Goal: Task Accomplishment & Management: Manage account settings

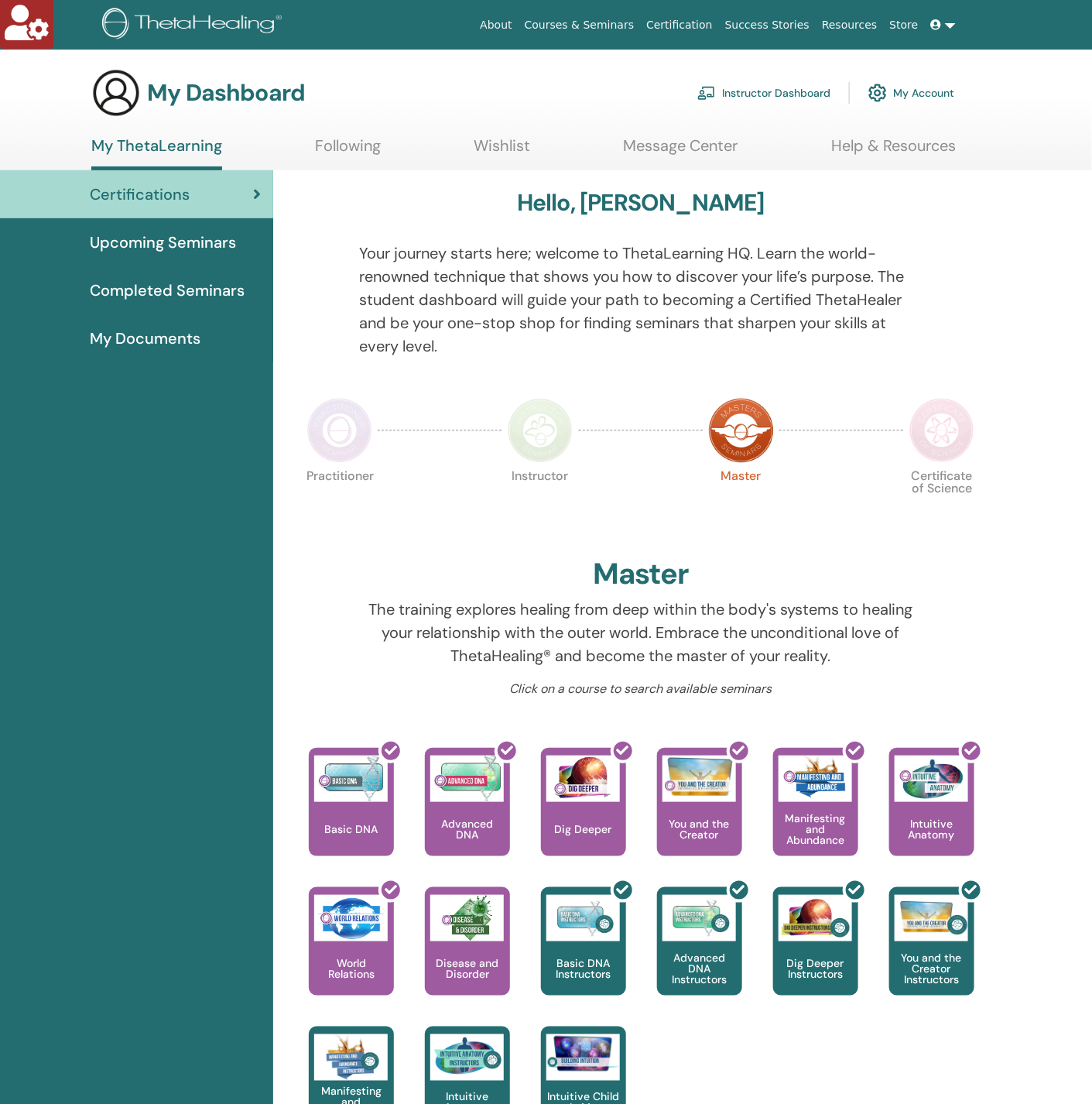
click at [752, 92] on link "Instructor Dashboard" at bounding box center [763, 92] width 133 height 34
click at [753, 87] on link "Instructor Dashboard" at bounding box center [763, 92] width 133 height 34
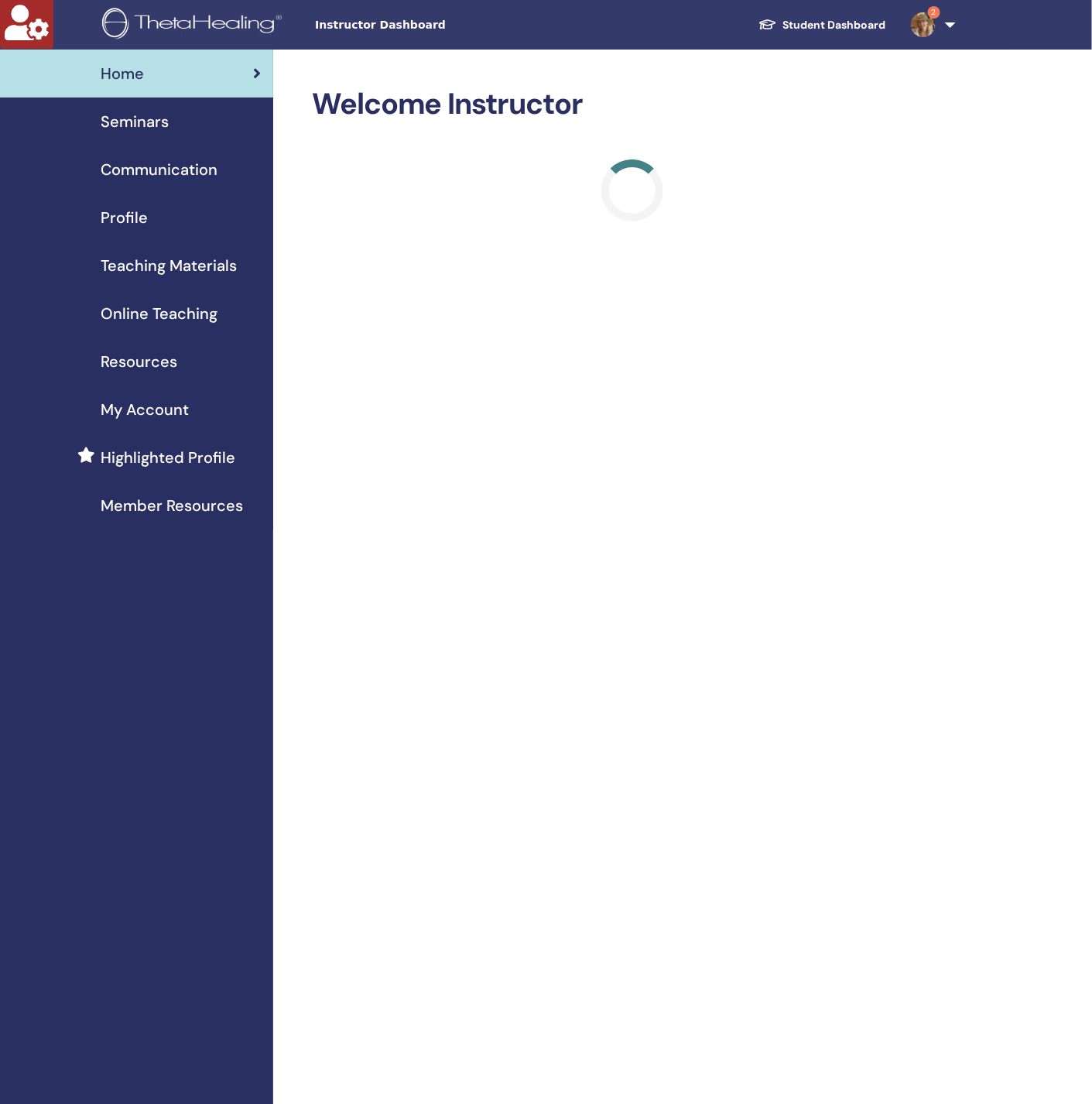
click at [173, 203] on link "Profile" at bounding box center [136, 217] width 273 height 48
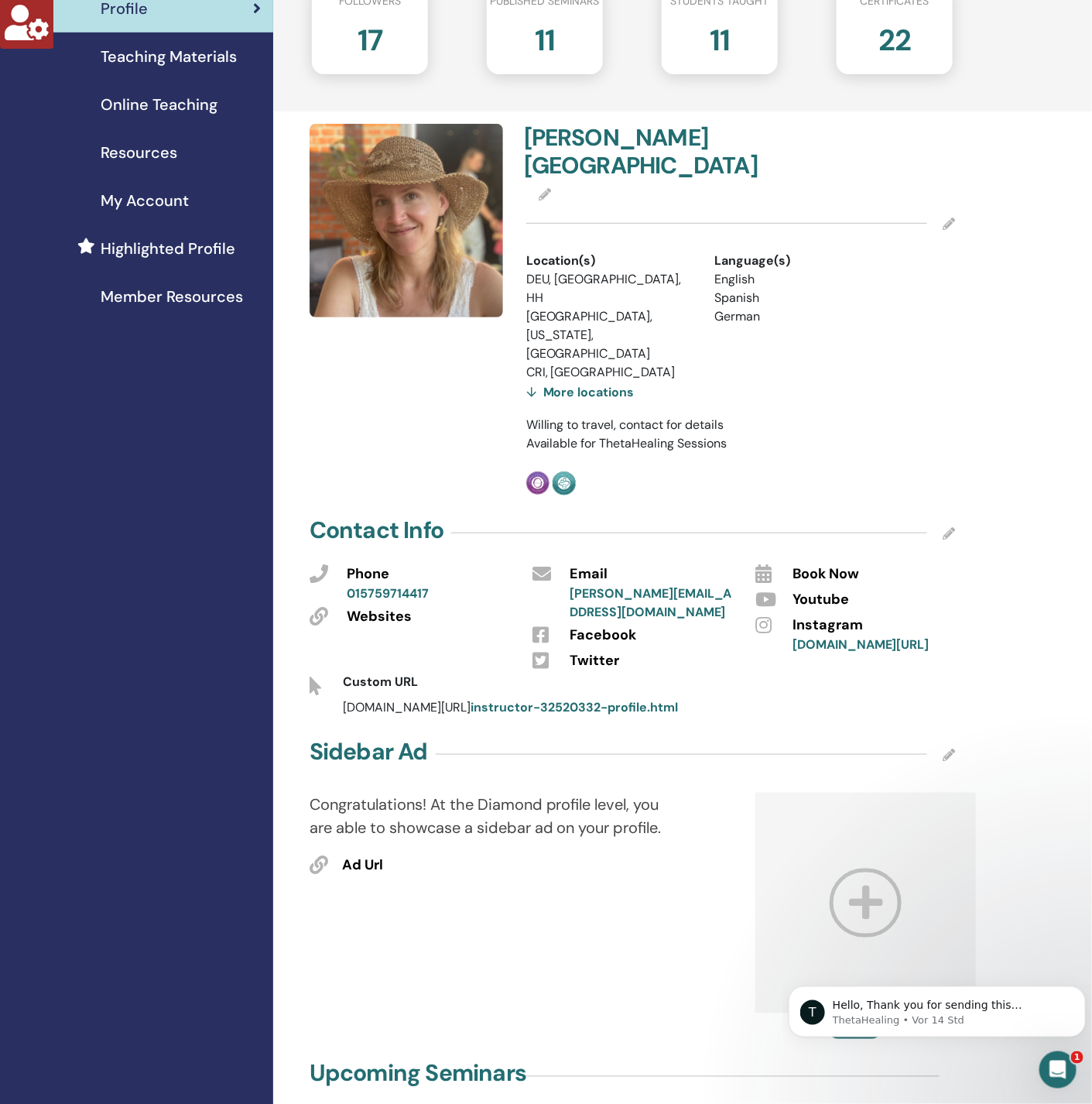
scroll to position [233, 0]
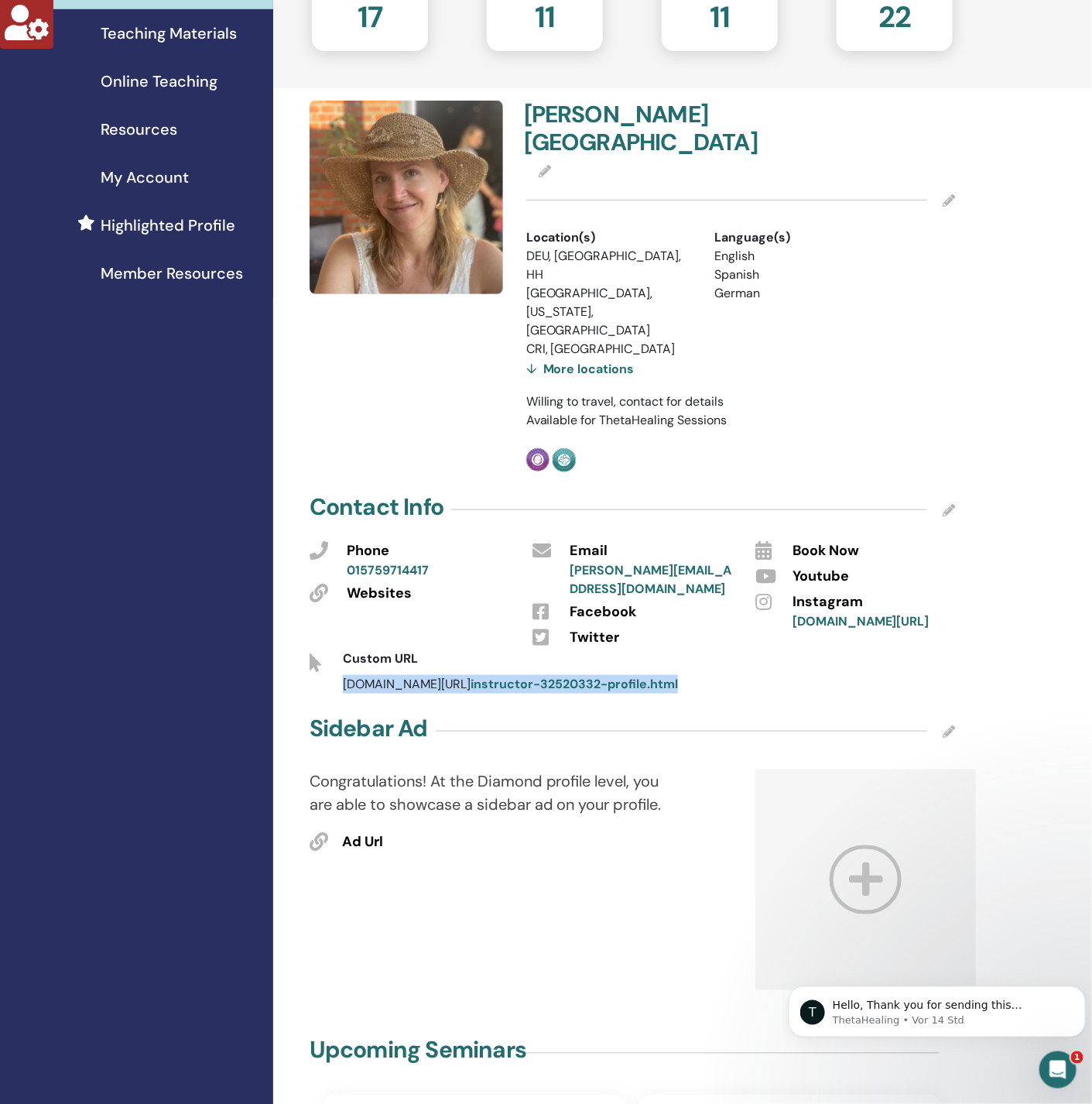
drag, startPoint x: 671, startPoint y: 660, endPoint x: 314, endPoint y: 659, distance: 357.0
click at [314, 675] on div "thetahealing.com/ instructor-32520332-profile.html" at bounding box center [632, 684] width 668 height 18
copy div "thetahealing.com/ instructor-32520332-profile.html"
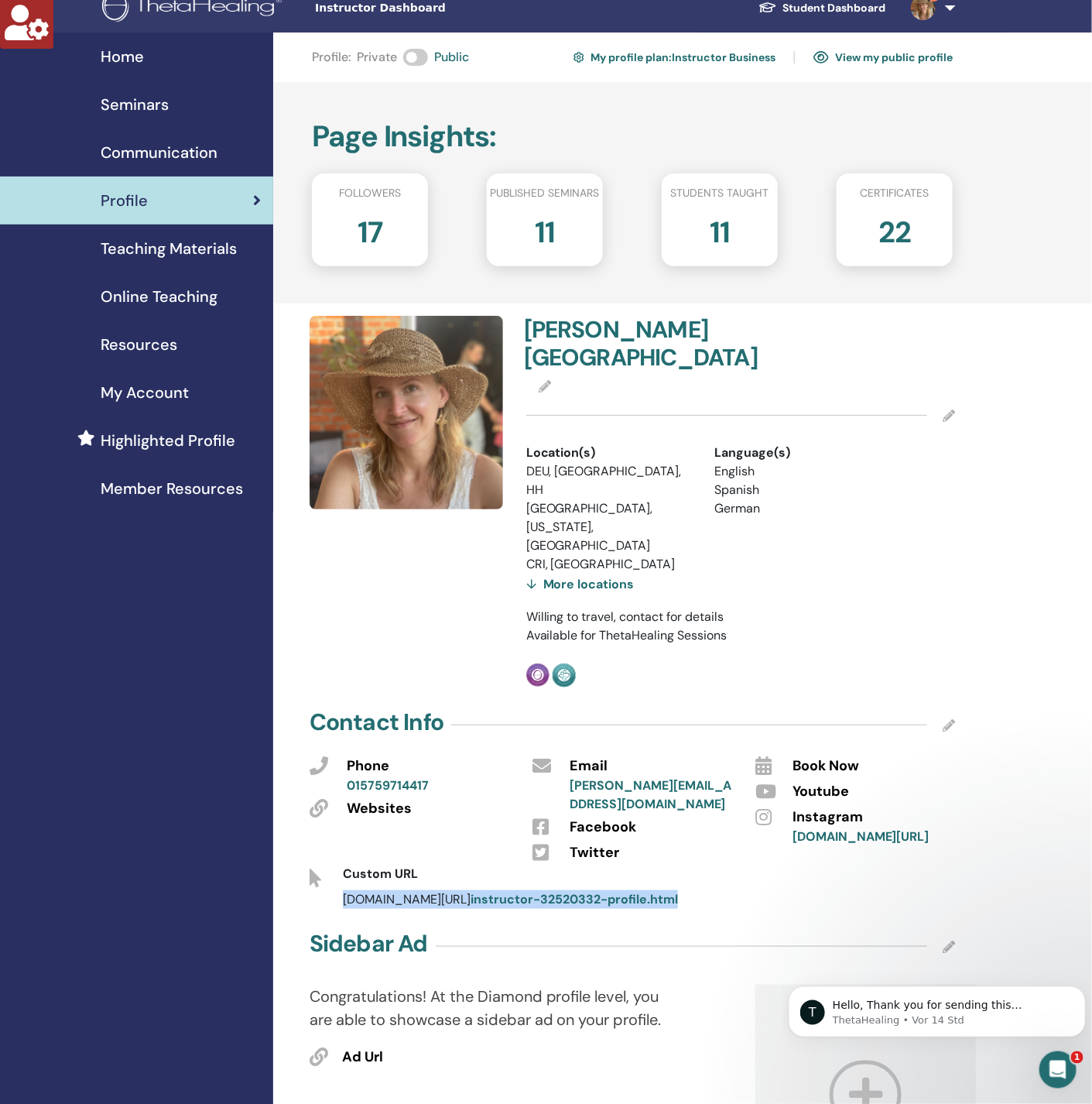
scroll to position [0, 0]
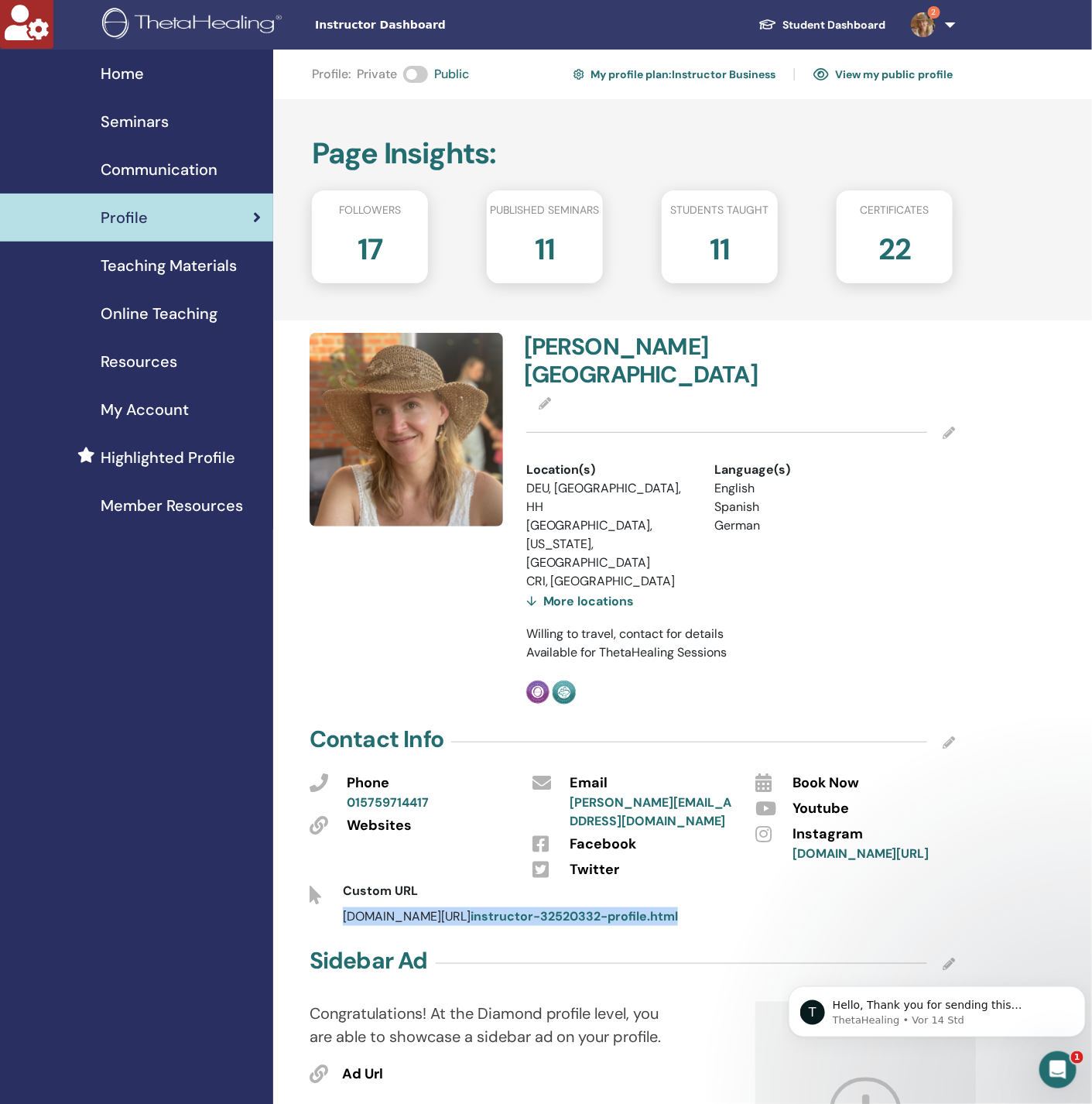
click at [157, 405] on span "My Account" at bounding box center [145, 409] width 88 height 23
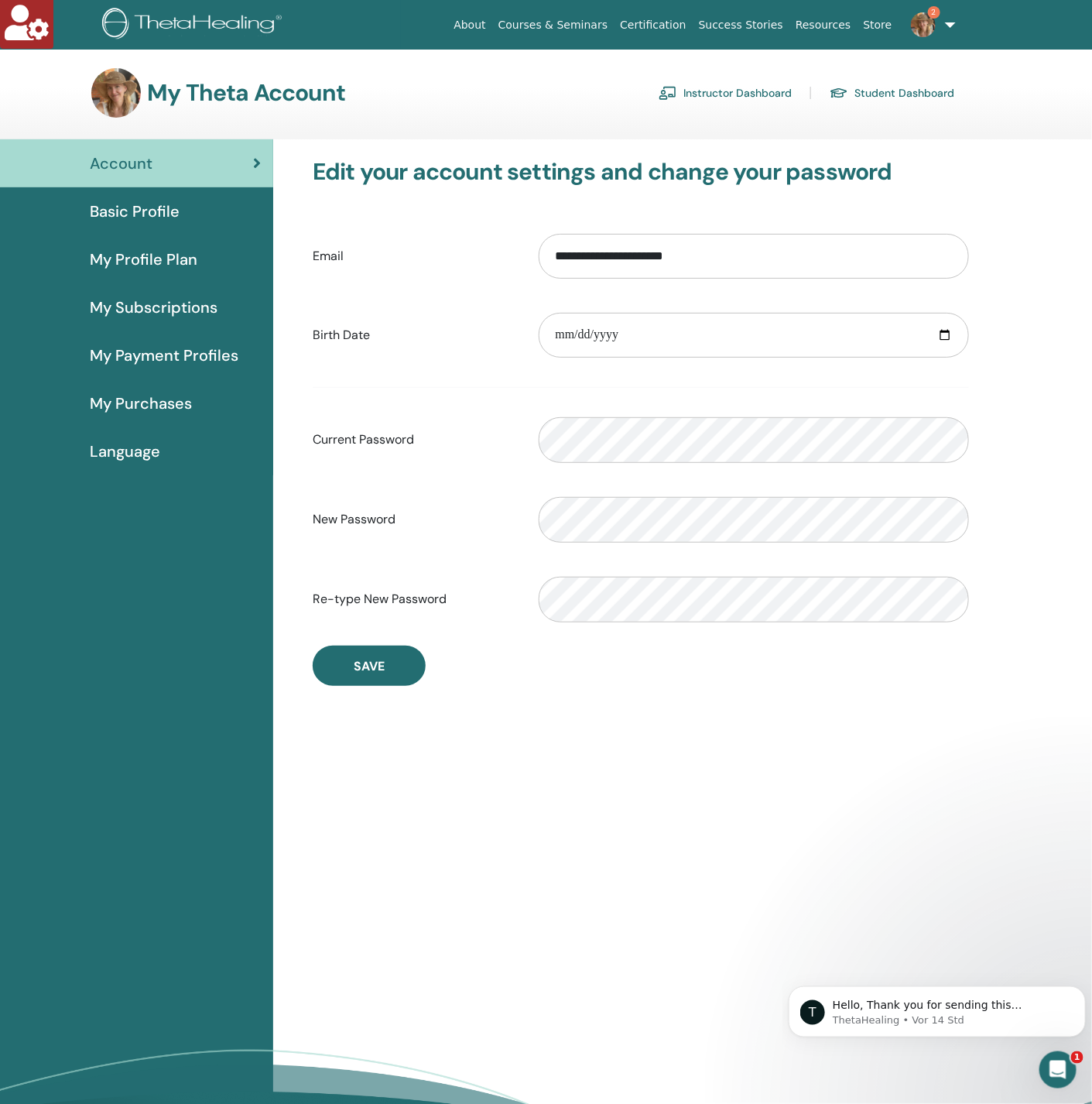
click at [151, 261] on span "My Profile Plan" at bounding box center [144, 259] width 108 height 23
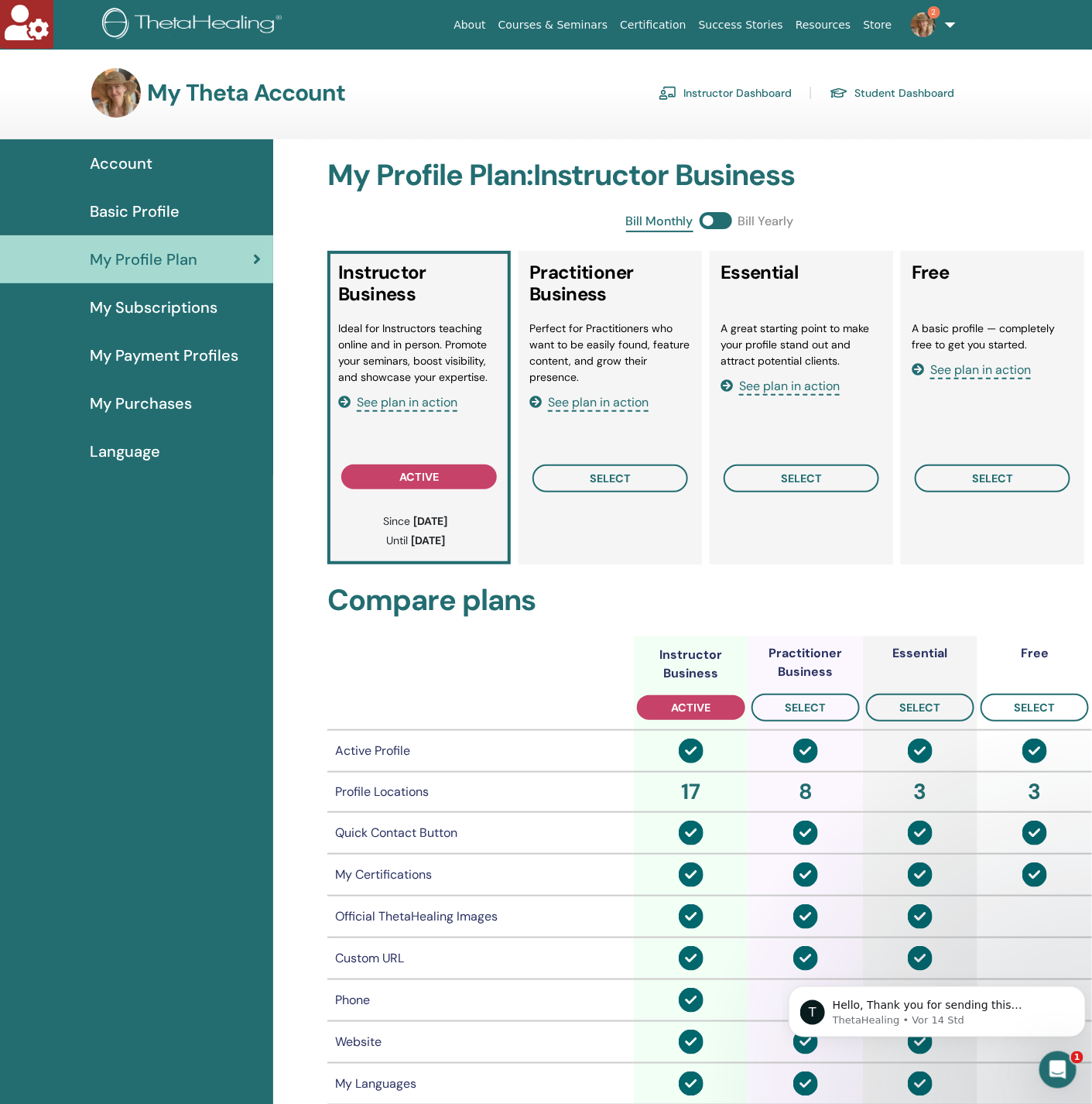
click at [730, 84] on link "Instructor Dashboard" at bounding box center [724, 92] width 133 height 25
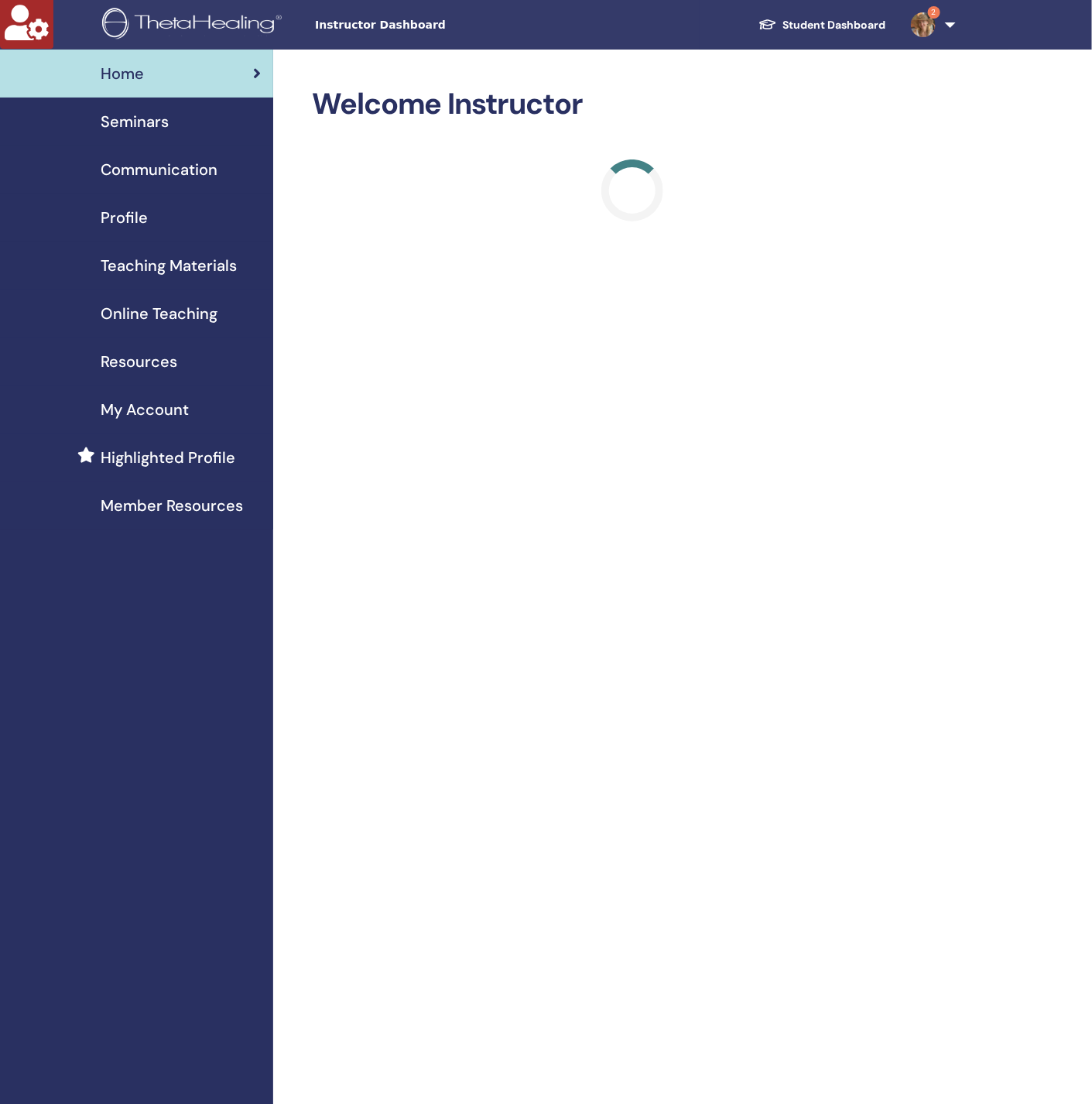
click at [135, 210] on span "Profile" at bounding box center [124, 217] width 48 height 23
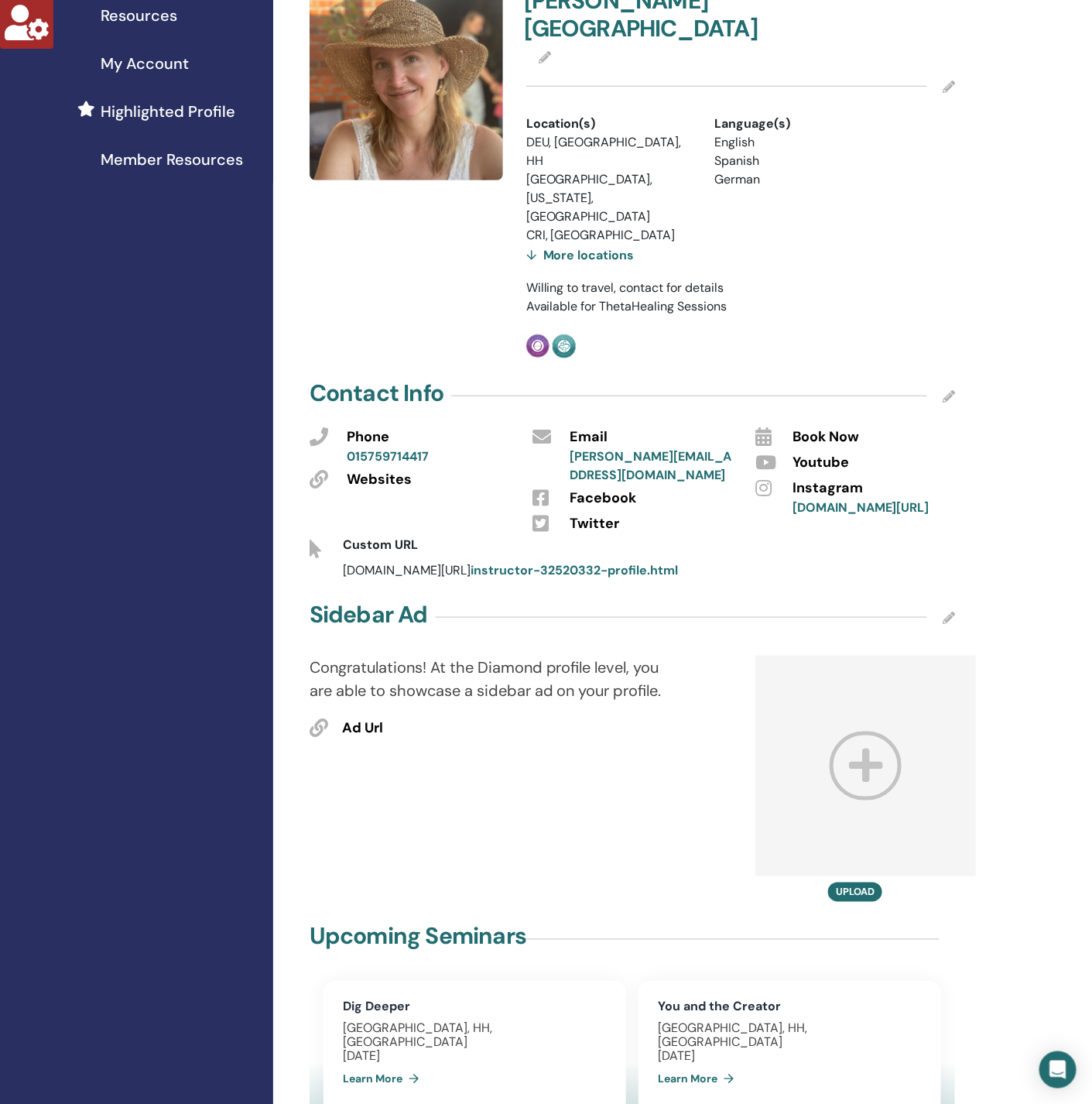
scroll to position [348, 0]
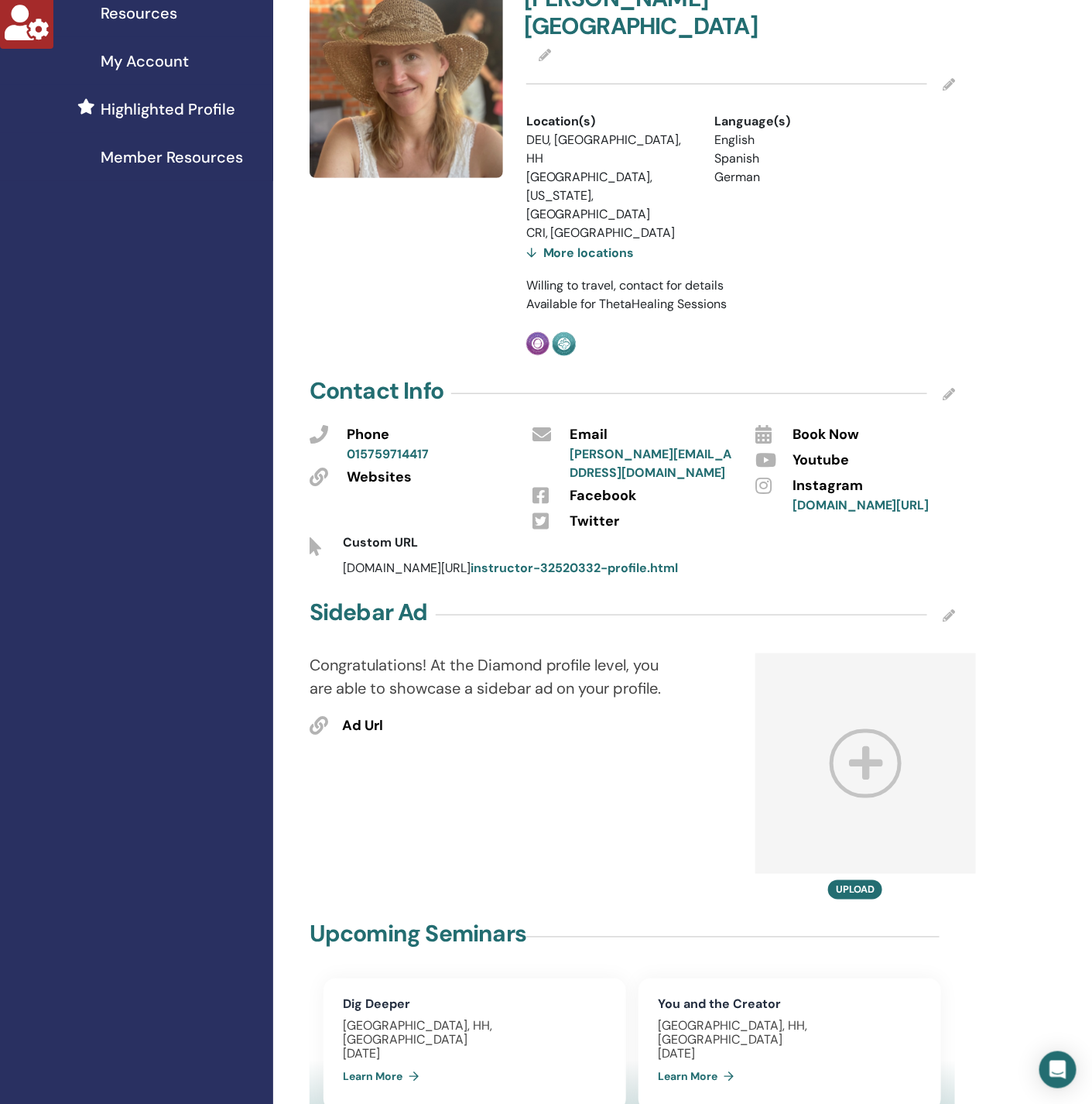
click at [948, 388] on icon at bounding box center [949, 395] width 13 height 13
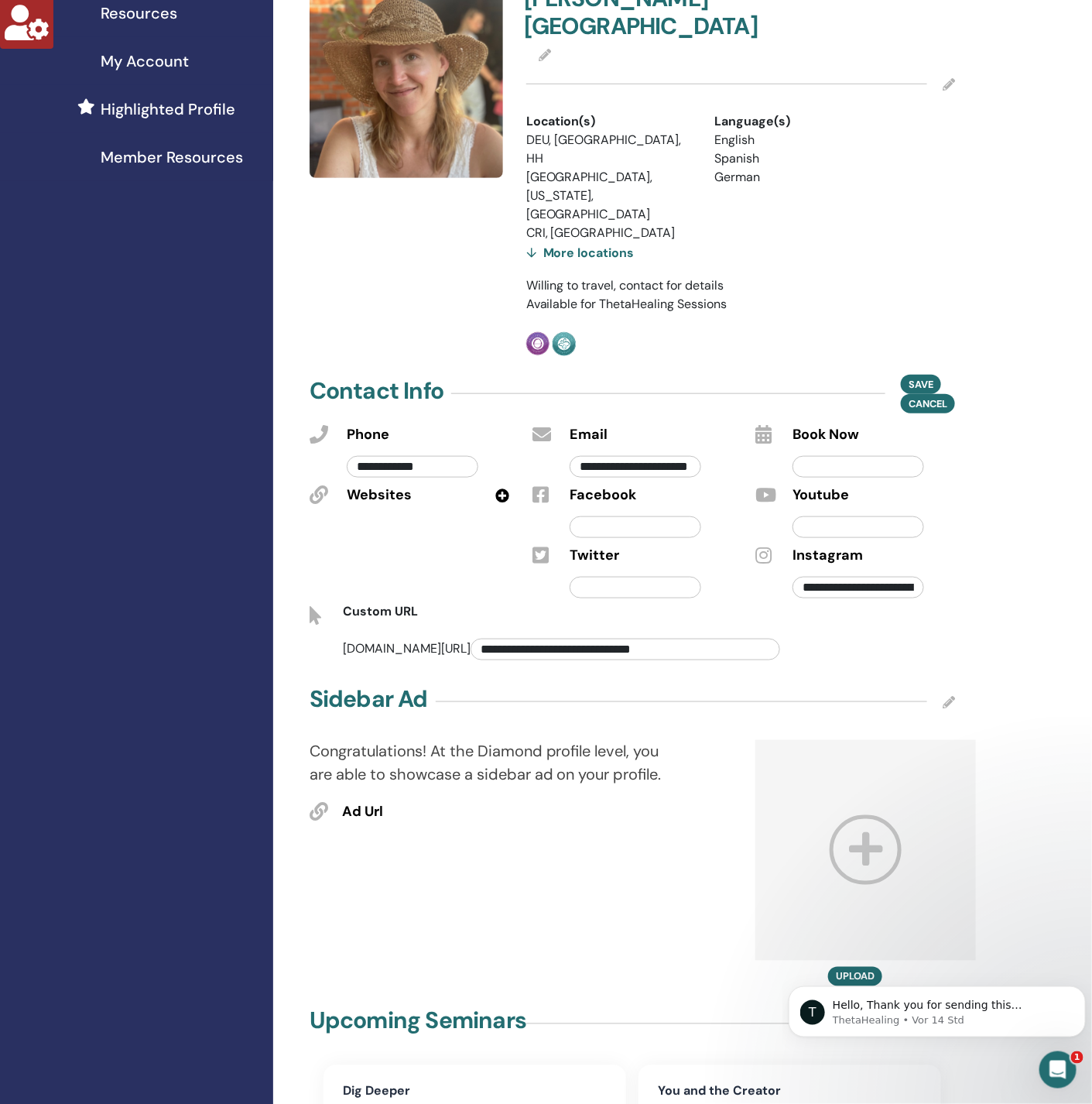
scroll to position [0, 0]
drag, startPoint x: 685, startPoint y: 597, endPoint x: 400, endPoint y: 612, distance: 285.4
type input "****"
click at [917, 376] on span "Save" at bounding box center [921, 384] width 25 height 16
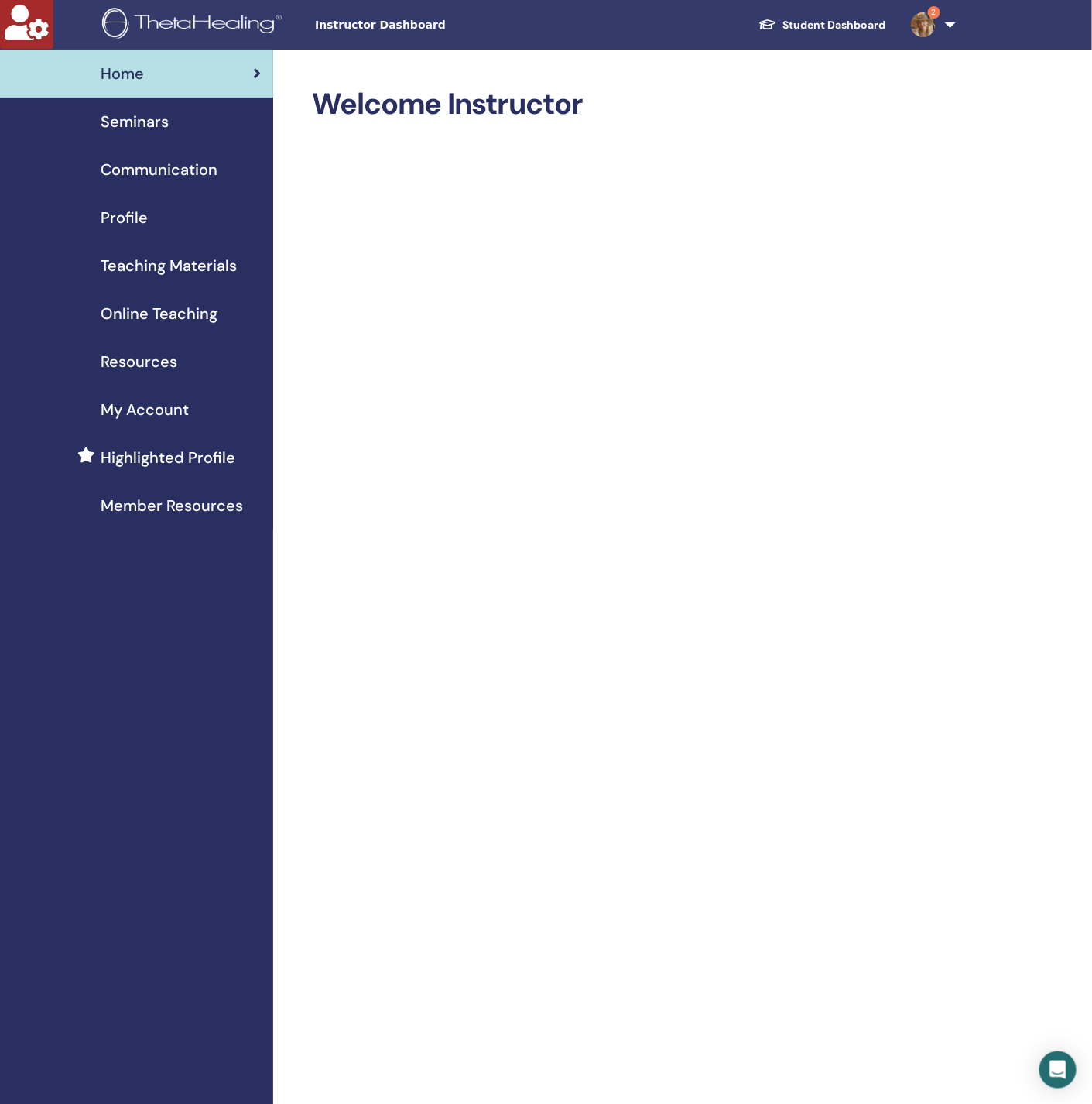
click at [158, 216] on div "Profile" at bounding box center [136, 217] width 248 height 23
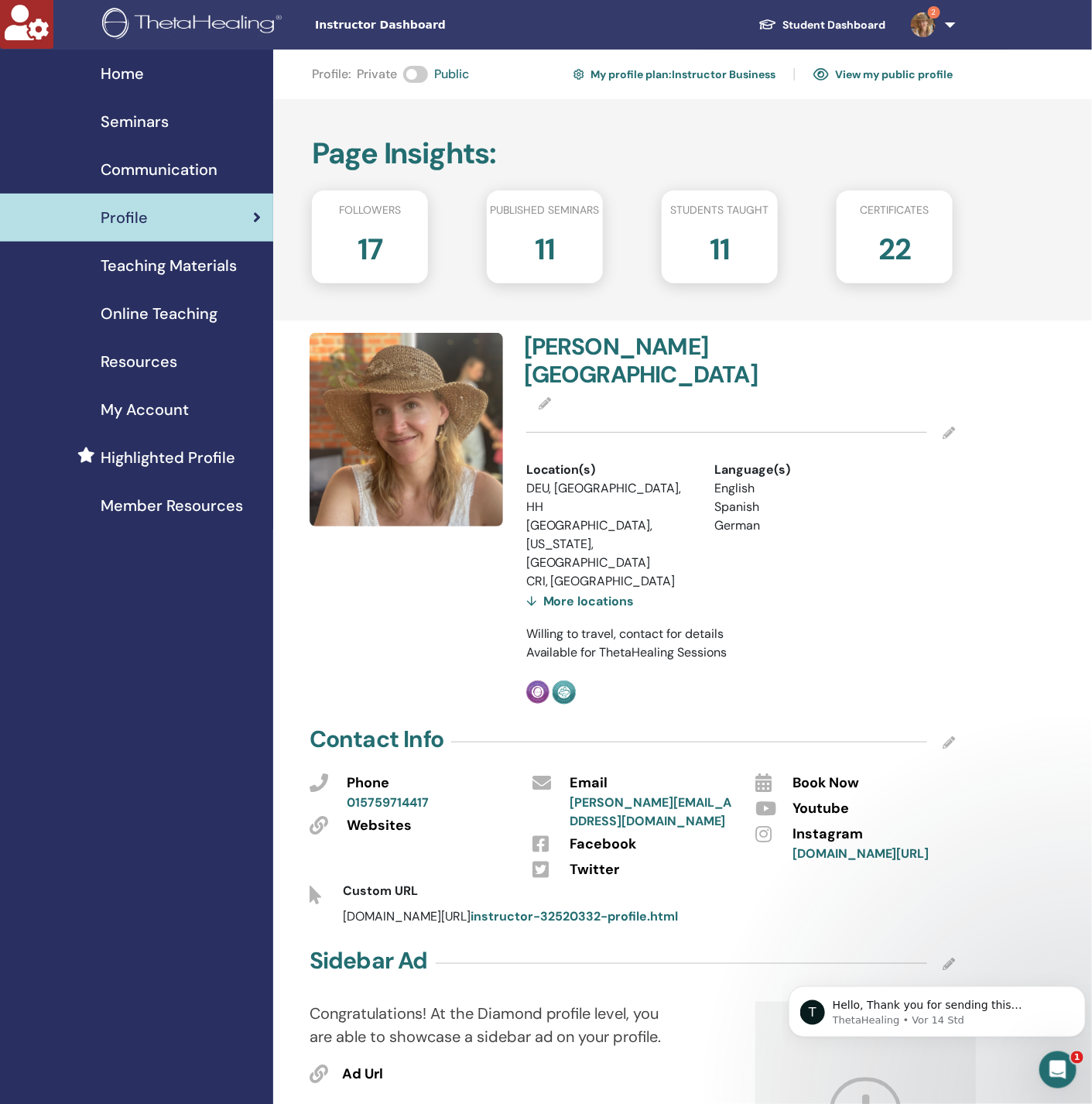
click at [948, 736] on icon at bounding box center [949, 742] width 13 height 13
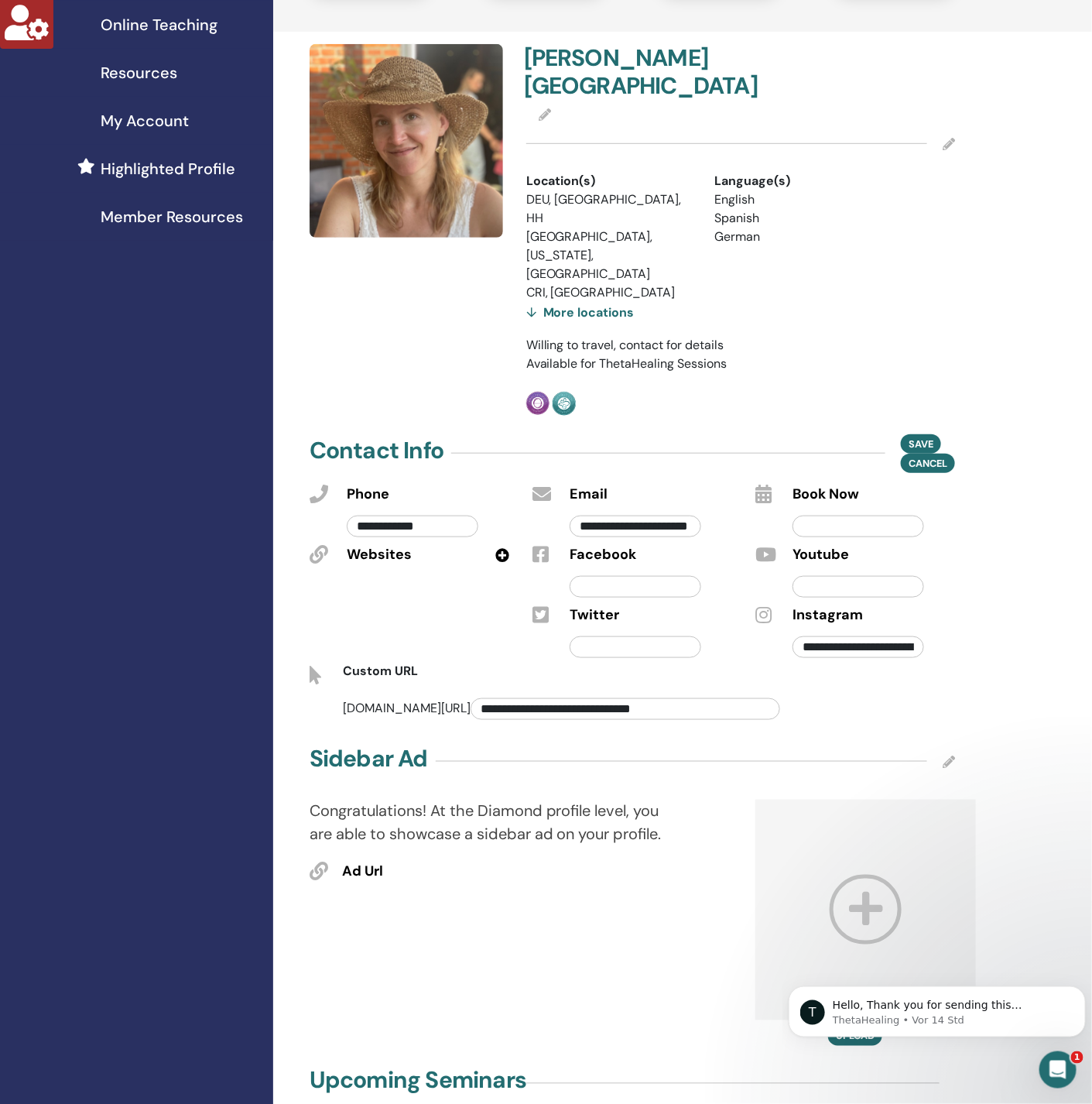
scroll to position [464, 0]
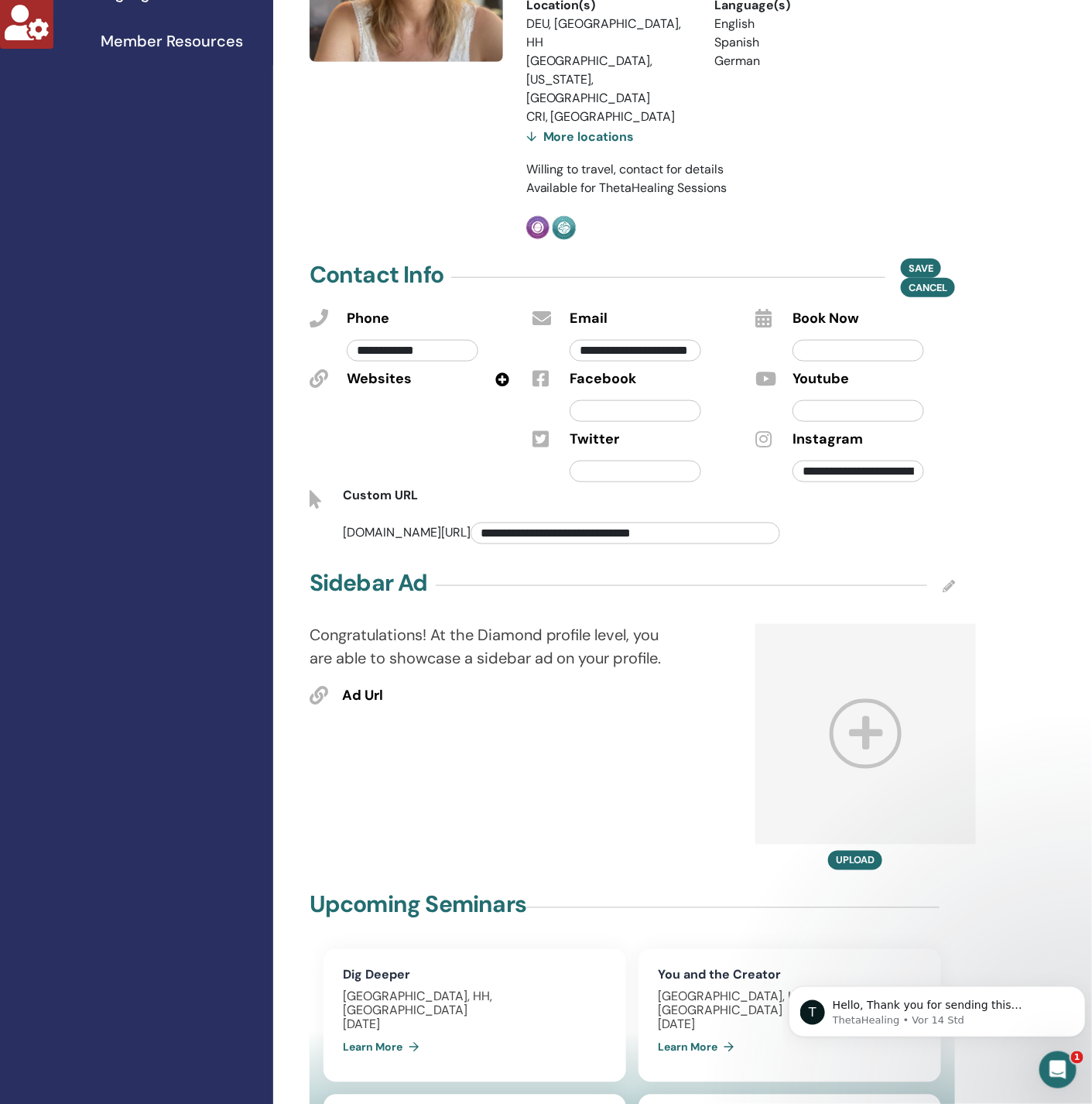
drag, startPoint x: 674, startPoint y: 481, endPoint x: 385, endPoint y: 476, distance: 289.0
click at [385, 524] on span "**********" at bounding box center [565, 532] width 443 height 16
type input "*"
type input "**********"
click at [927, 260] on span "Save" at bounding box center [921, 268] width 25 height 16
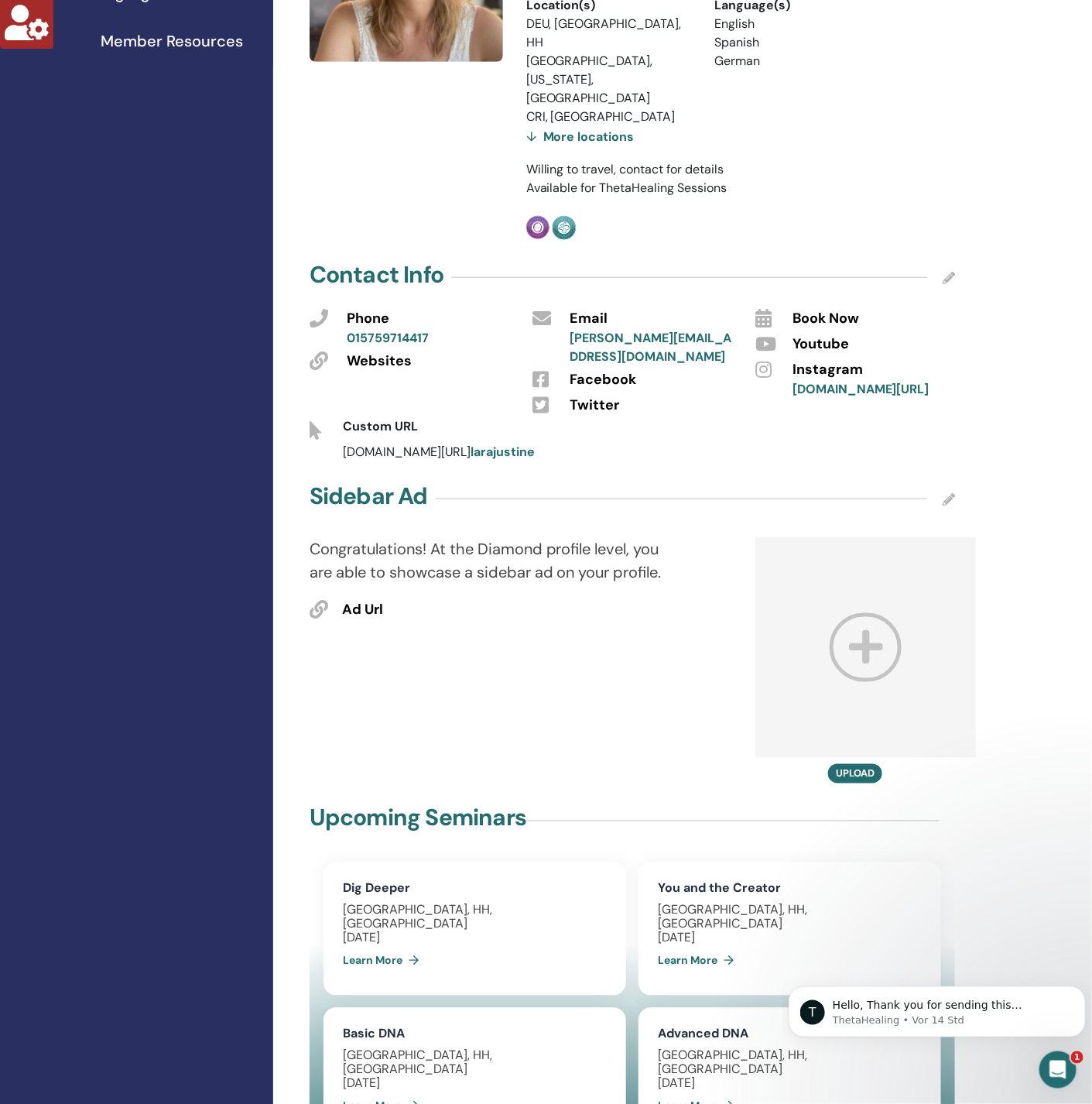
click at [941, 258] on div "Contact Info" at bounding box center [632, 277] width 645 height 38
click at [953, 272] on icon at bounding box center [949, 278] width 13 height 13
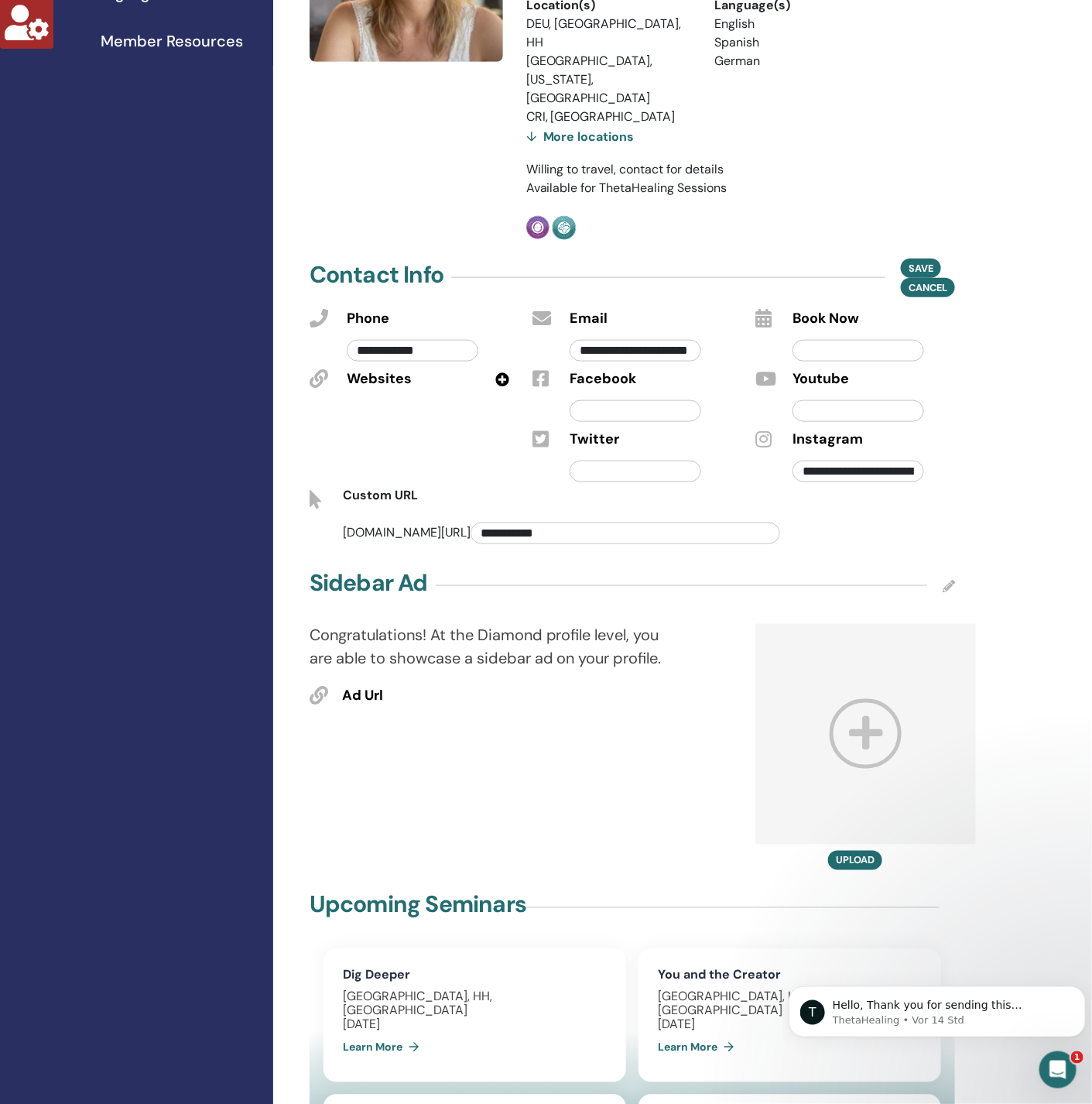
drag, startPoint x: 450, startPoint y: 474, endPoint x: 502, endPoint y: 467, distance: 52.5
click at [470, 523] on input "**********" at bounding box center [625, 534] width 309 height 22
type input "**********"
click at [914, 260] on span "Save" at bounding box center [921, 268] width 25 height 16
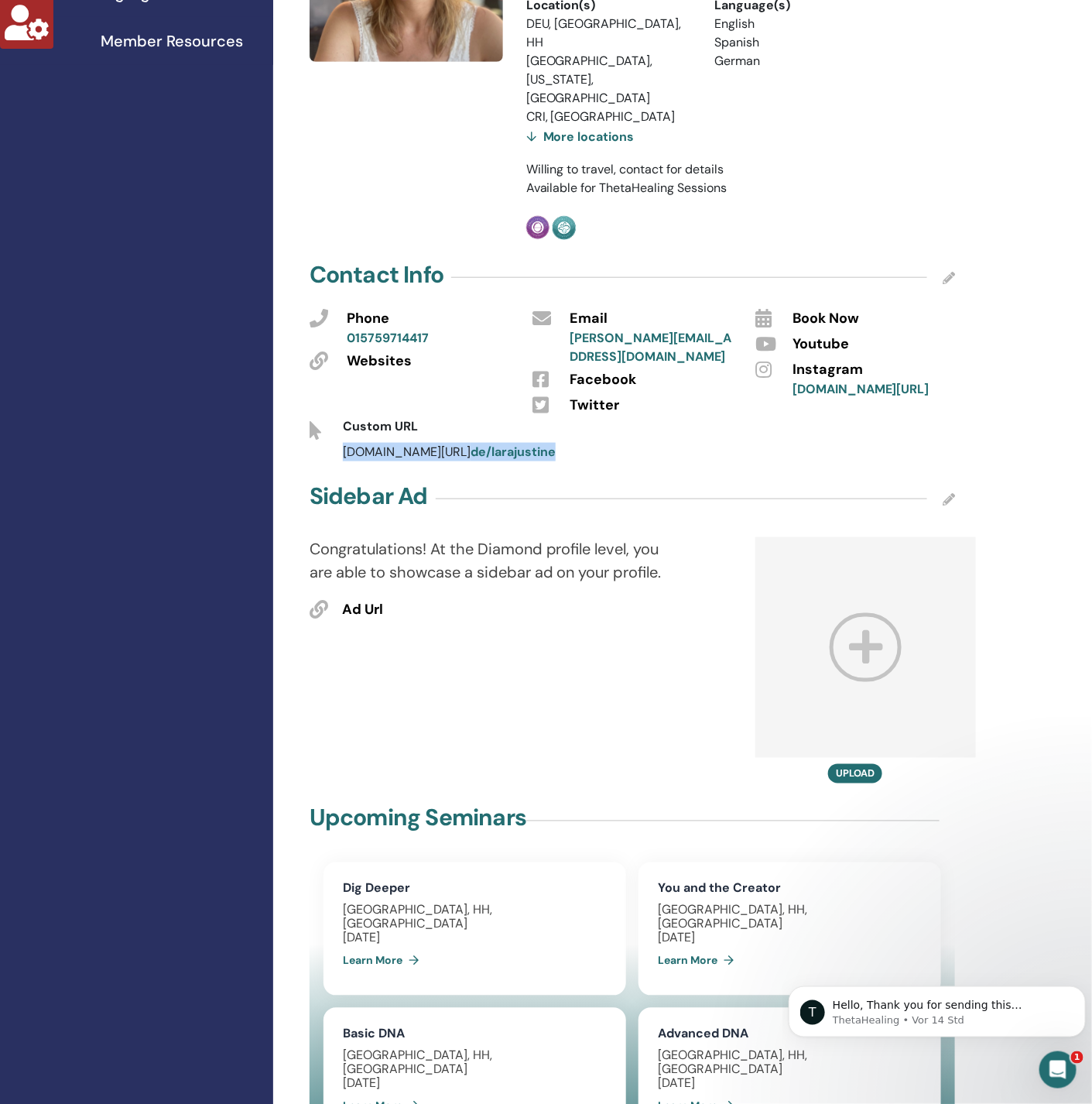
drag, startPoint x: 478, startPoint y: 418, endPoint x: 328, endPoint y: 428, distance: 150.3
click at [328, 443] on div "[DOMAIN_NAME][URL] de/larajustine" at bounding box center [632, 452] width 668 height 18
copy div "[DOMAIN_NAME][URL] de/larajustine"
click at [945, 272] on icon at bounding box center [949, 278] width 13 height 13
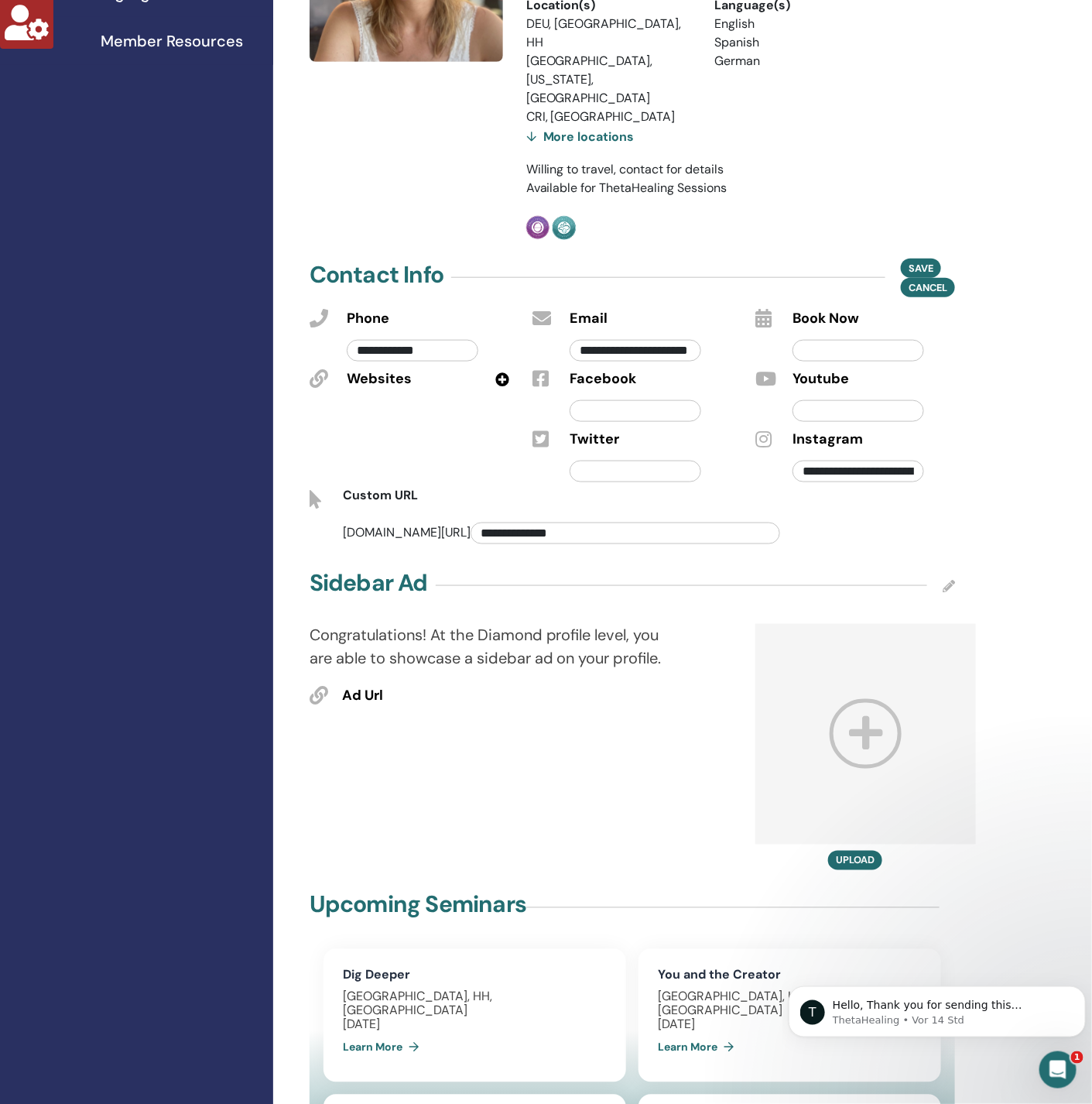
drag, startPoint x: 465, startPoint y: 483, endPoint x: 509, endPoint y: 479, distance: 44.2
click at [470, 523] on input "**********" at bounding box center [625, 534] width 309 height 22
type input "**********"
click at [931, 260] on span "Save" at bounding box center [921, 268] width 25 height 16
